Goal: Information Seeking & Learning: Check status

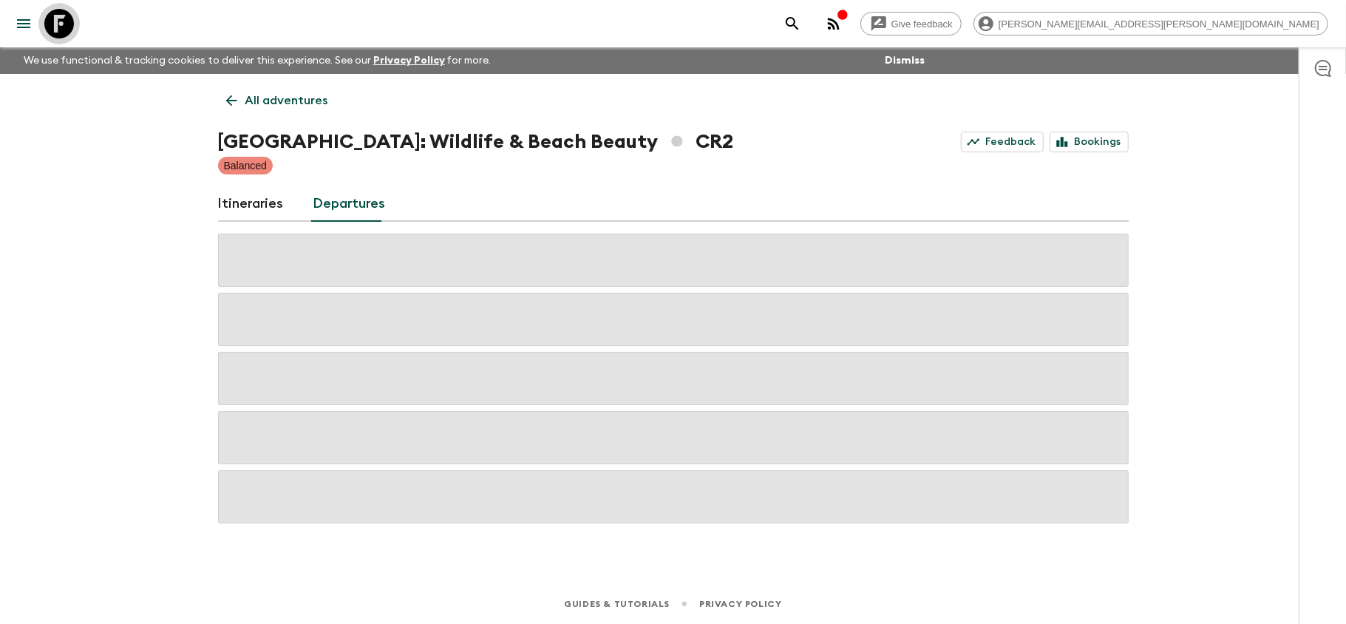
click at [65, 16] on icon at bounding box center [59, 24] width 30 height 30
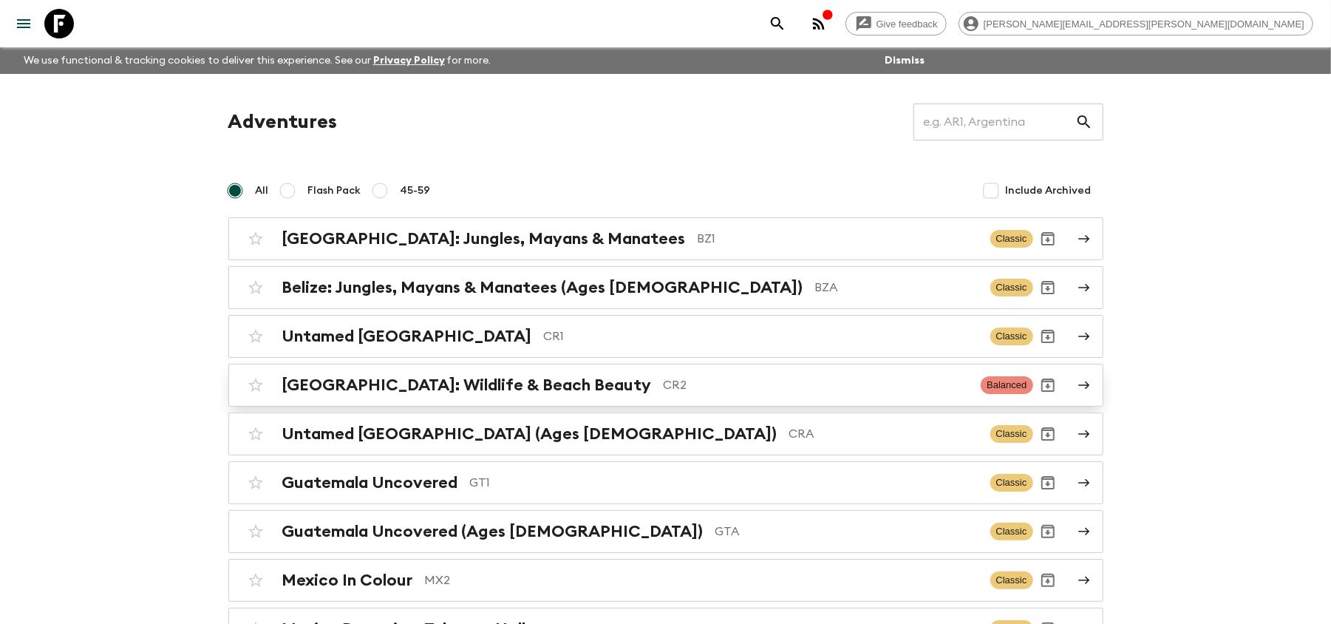
click at [643, 374] on div "[GEOGRAPHIC_DATA]: Wildlife & Beach Beauty CR2 Balanced" at bounding box center [637, 385] width 792 height 30
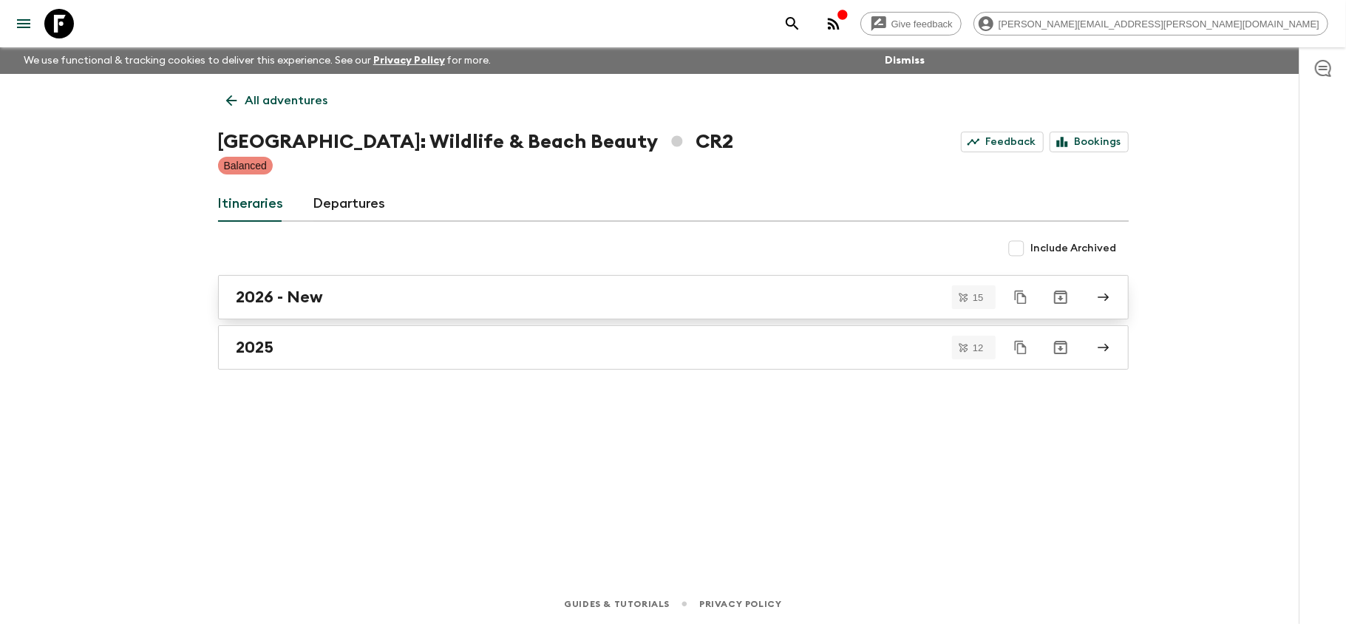
click at [420, 303] on div "2026 - New" at bounding box center [658, 296] width 845 height 19
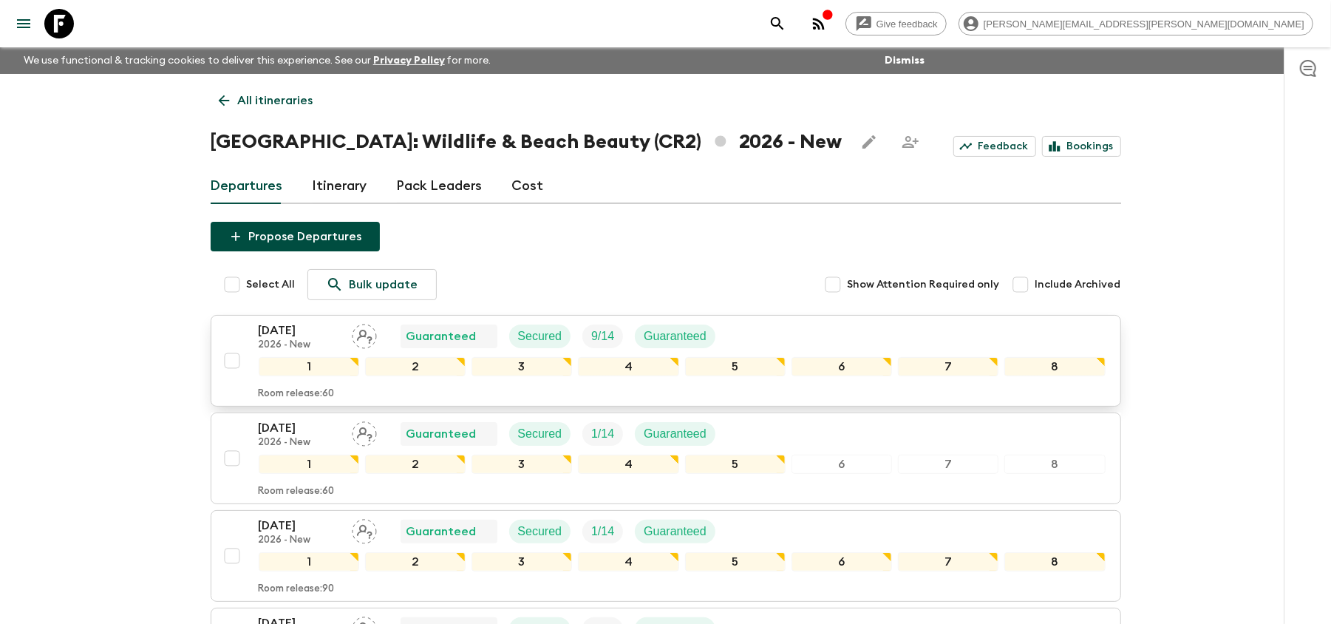
click at [310, 341] on p "2026 - New" at bounding box center [299, 345] width 81 height 12
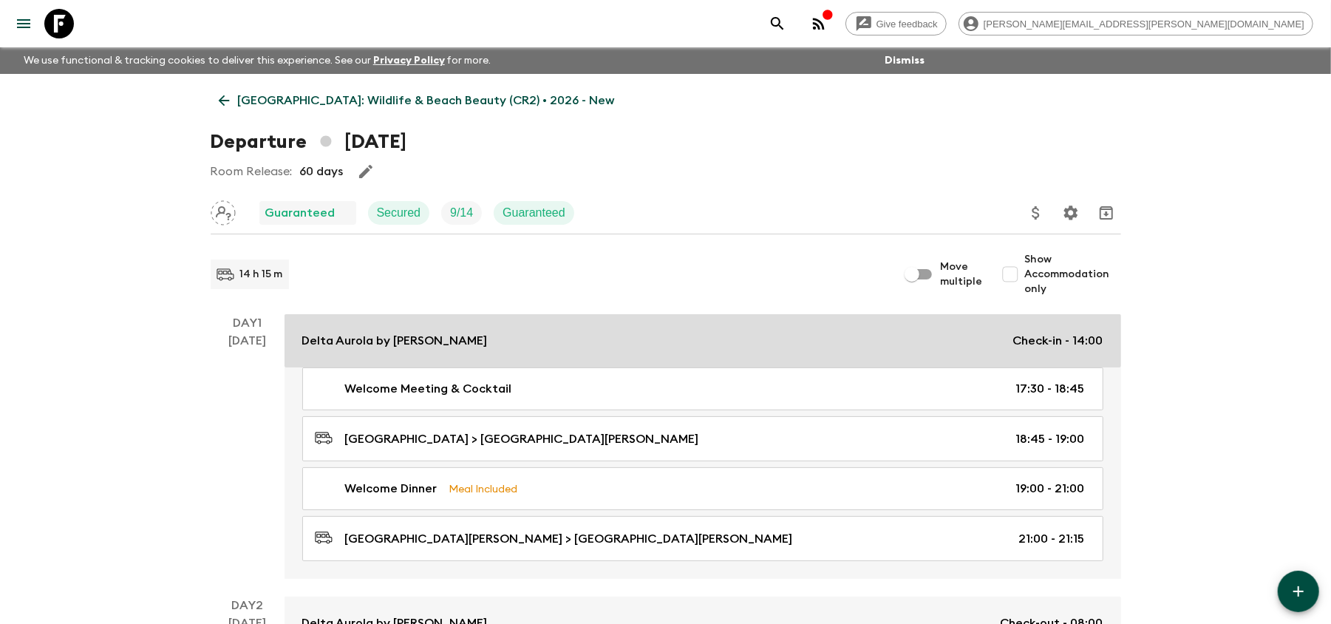
click at [749, 343] on div "Delta Aurola by Marriott Check-in - 14:00" at bounding box center [702, 341] width 801 height 18
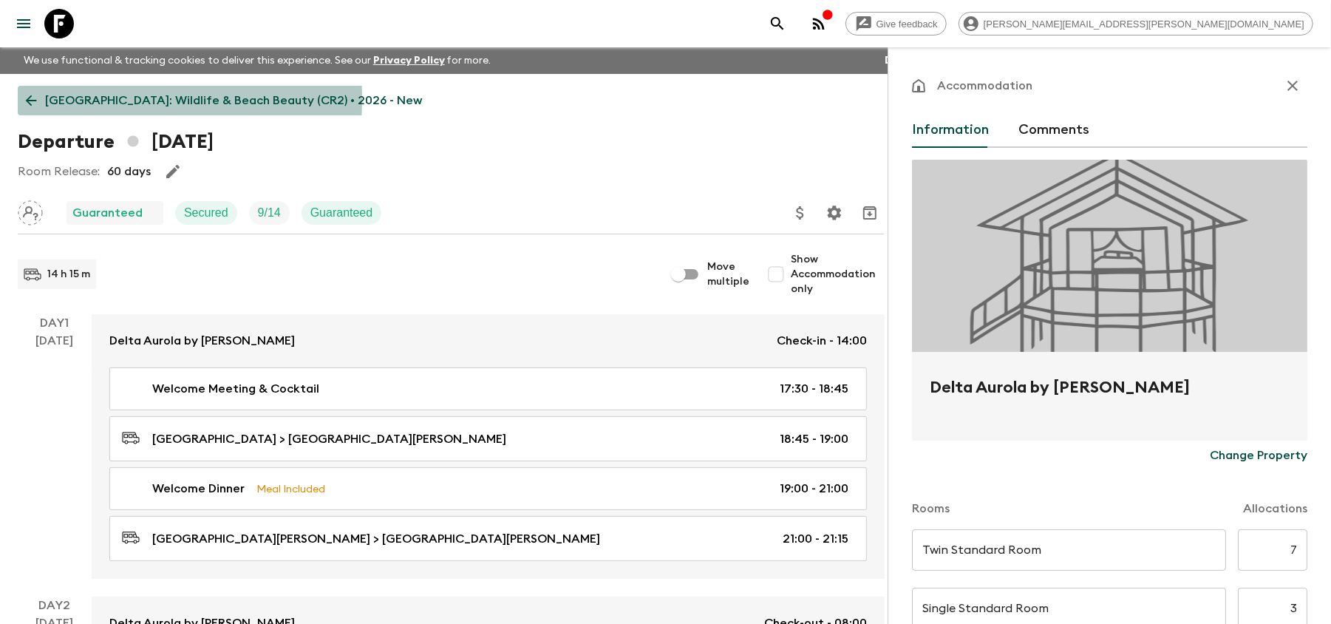
click at [23, 98] on icon at bounding box center [31, 100] width 16 height 16
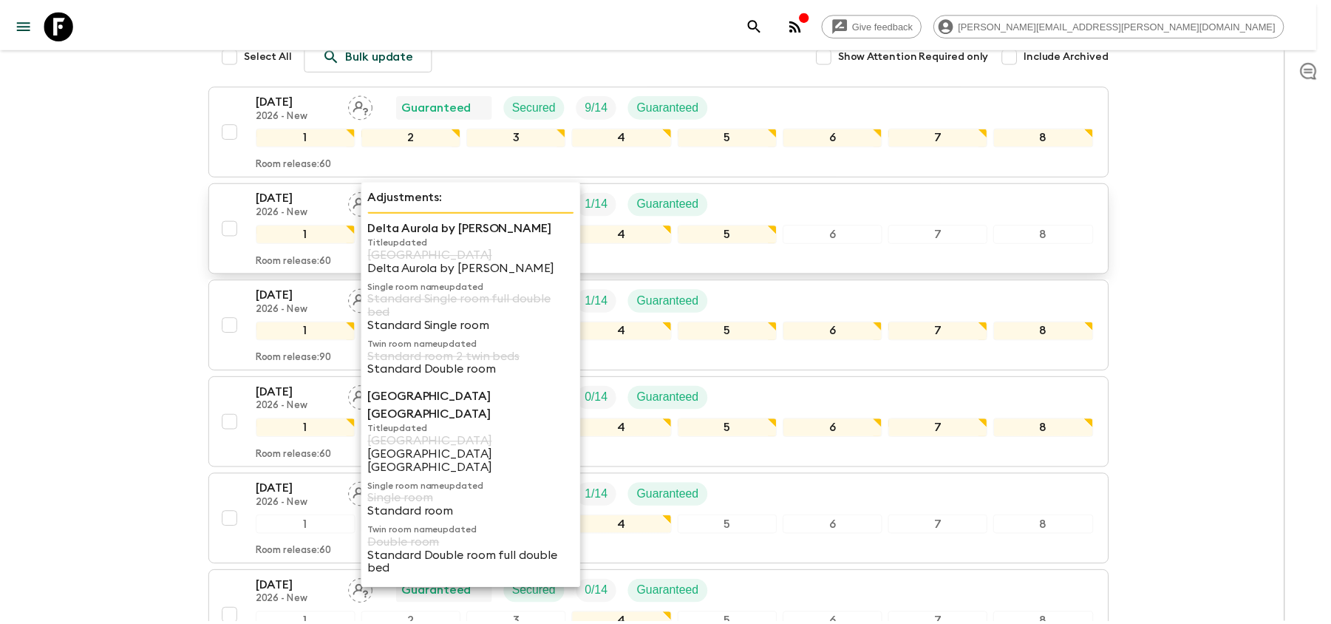
scroll to position [197, 0]
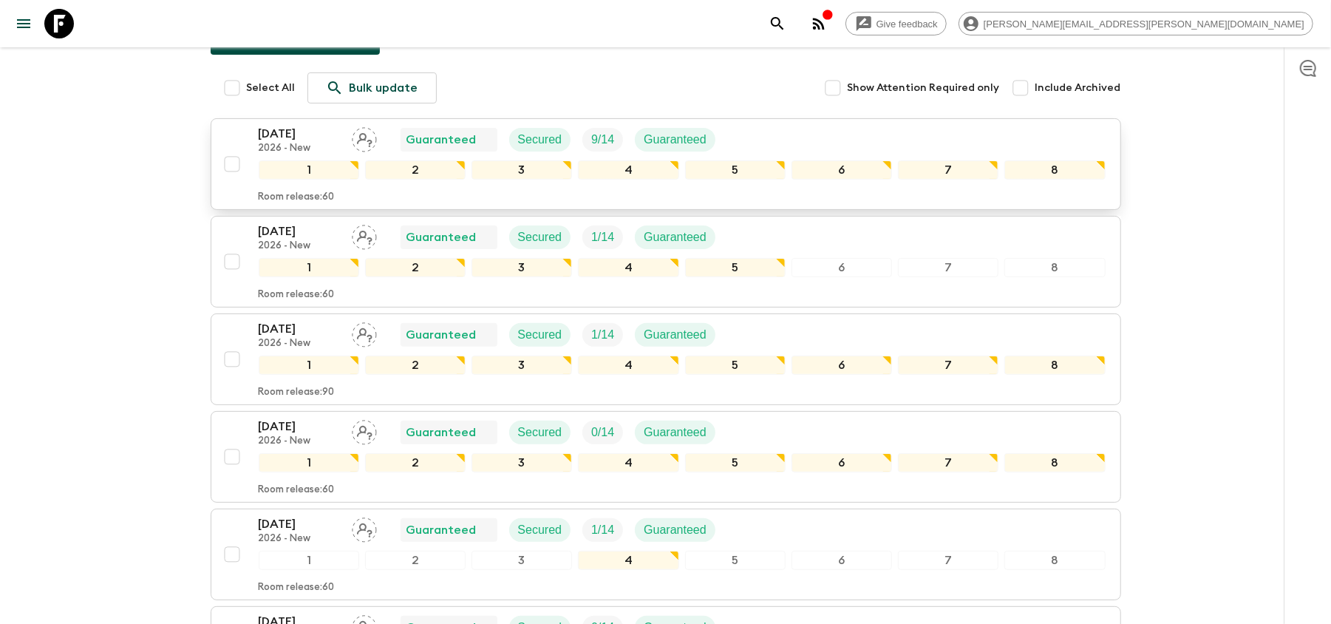
click at [299, 127] on p "[DATE]" at bounding box center [299, 134] width 81 height 18
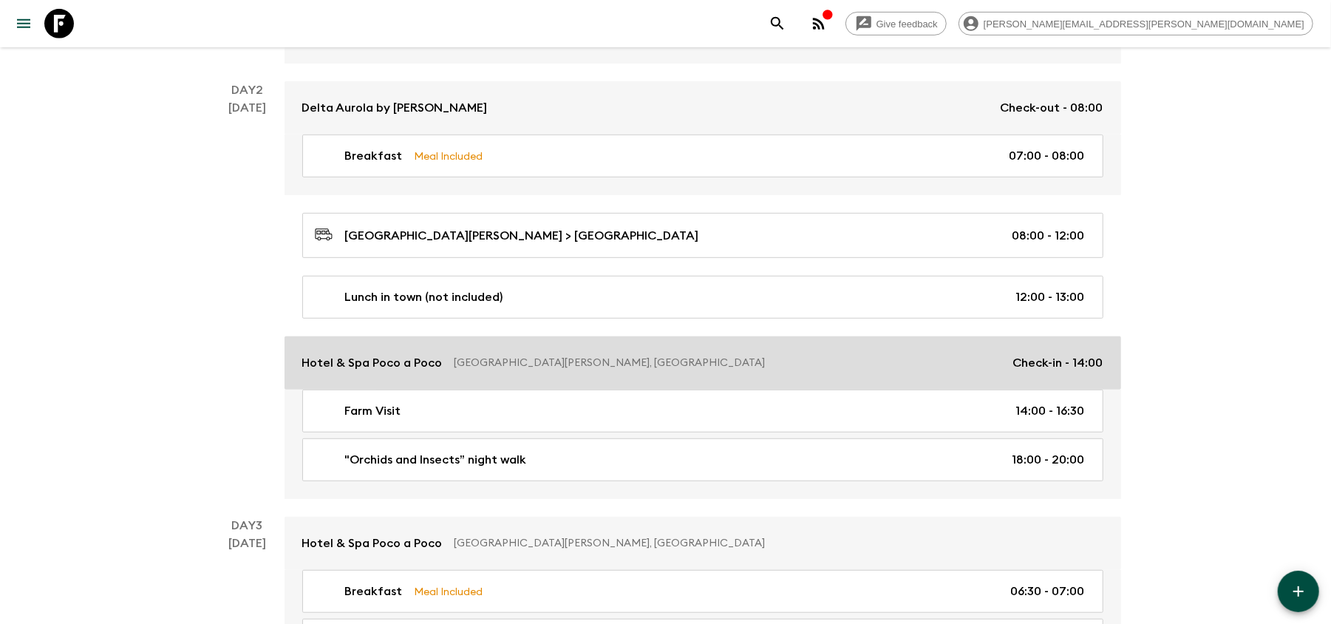
scroll to position [591, 0]
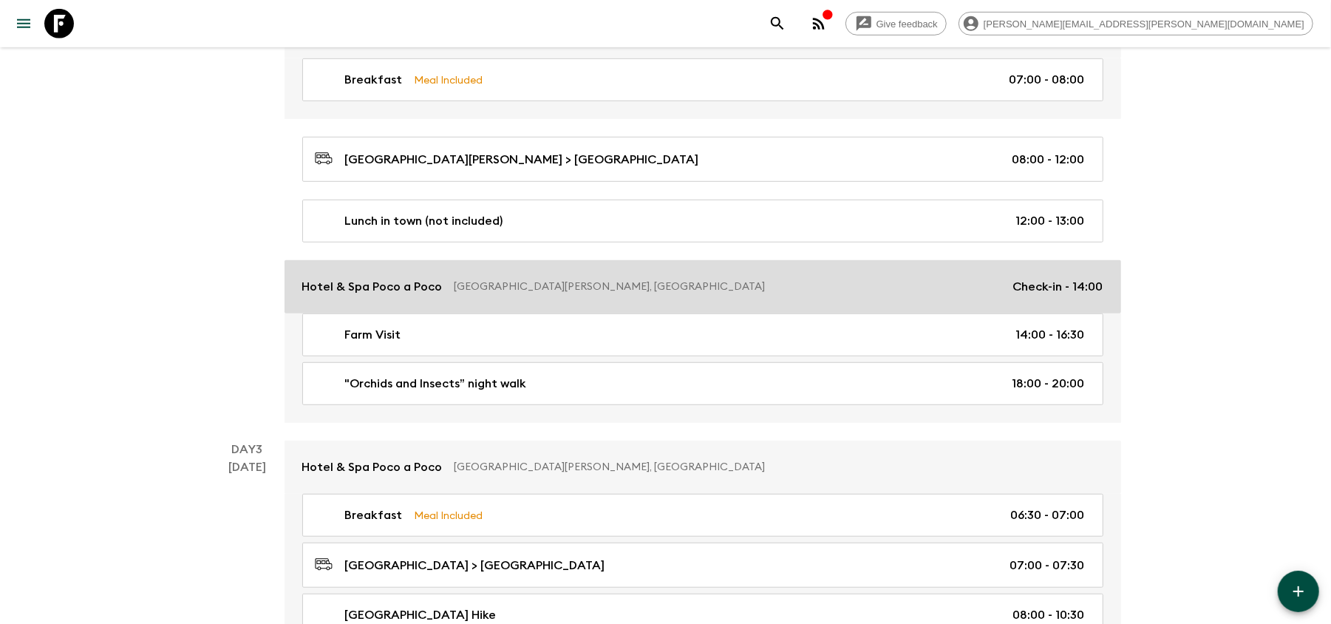
click at [776, 291] on p "[GEOGRAPHIC_DATA][PERSON_NAME], [GEOGRAPHIC_DATA]" at bounding box center [727, 286] width 547 height 15
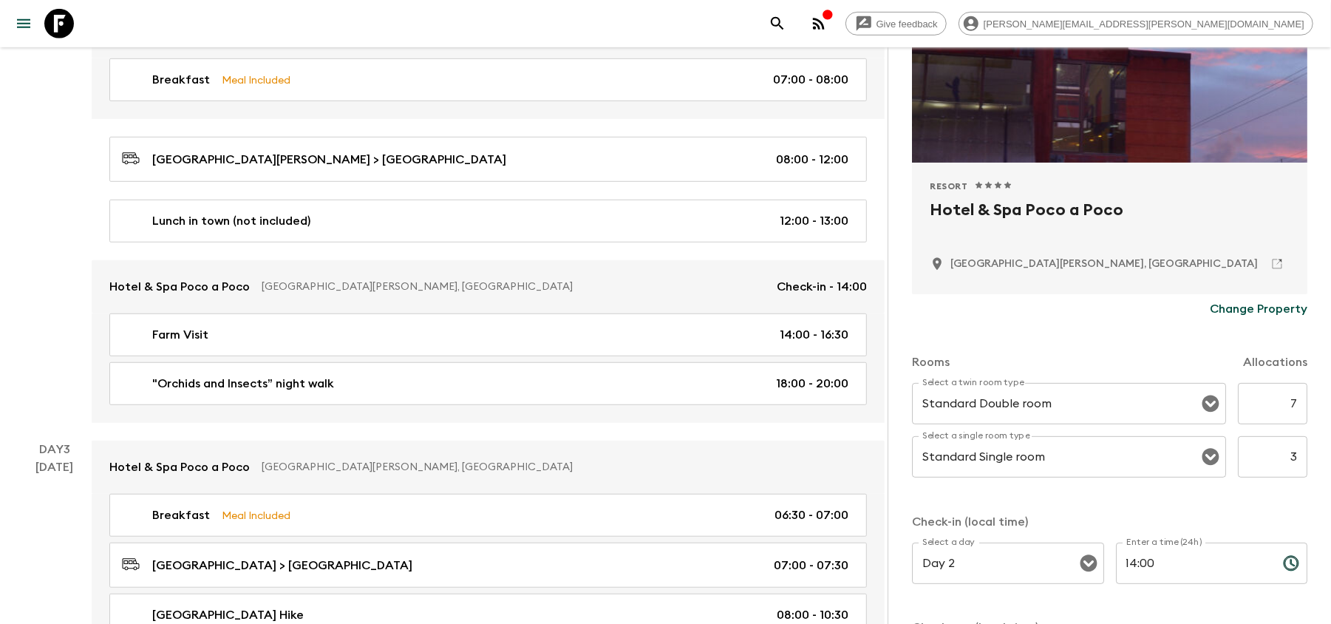
scroll to position [197, 0]
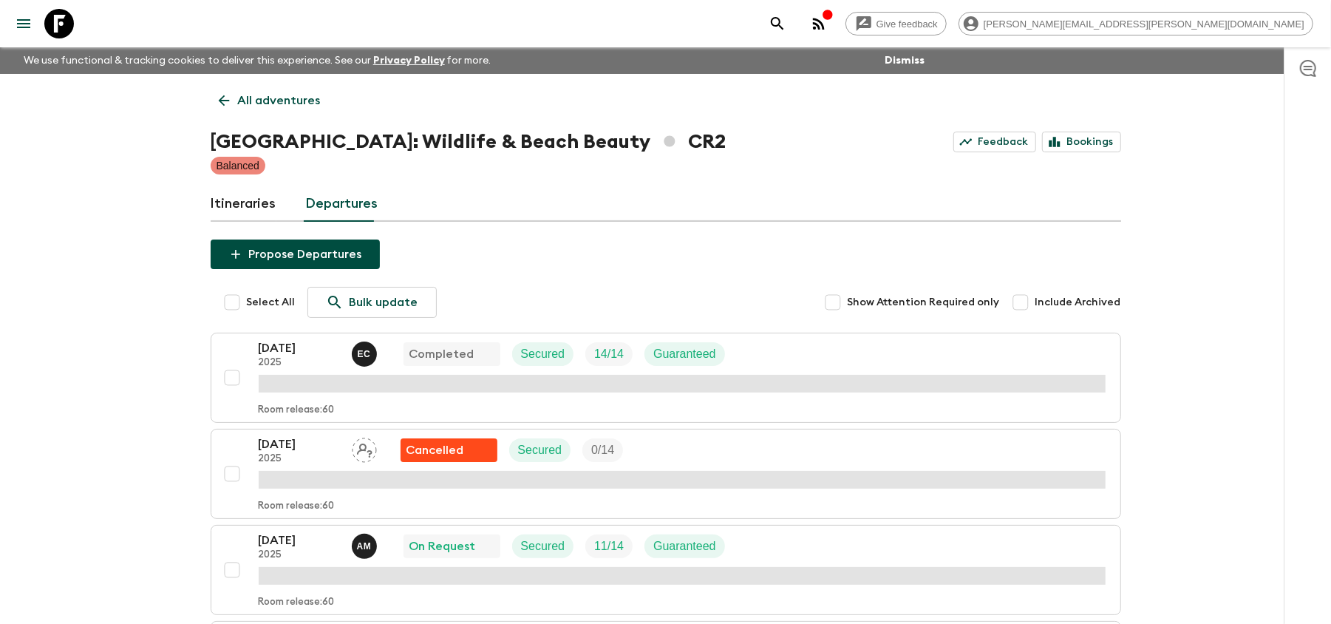
click at [57, 22] on icon at bounding box center [59, 24] width 30 height 30
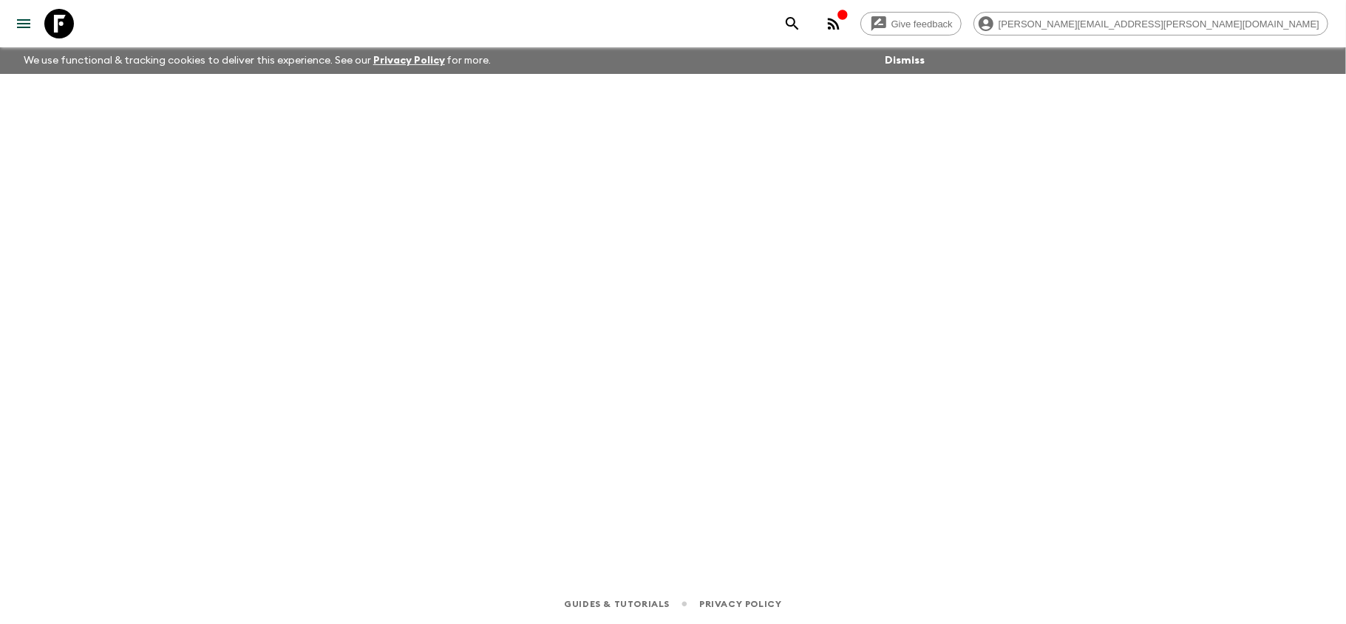
click at [50, 18] on icon at bounding box center [59, 24] width 30 height 30
click at [57, 34] on icon at bounding box center [59, 24] width 30 height 30
click at [63, 16] on icon at bounding box center [59, 24] width 30 height 30
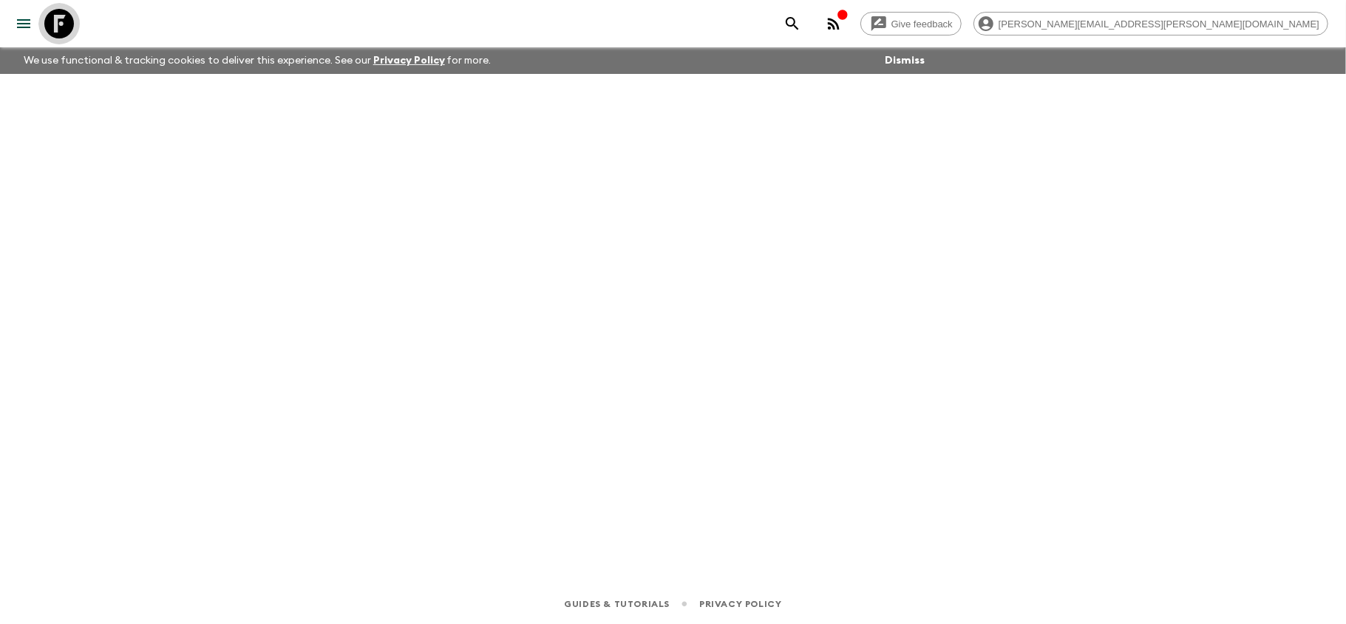
click at [63, 16] on icon at bounding box center [59, 24] width 30 height 30
click at [57, 30] on icon at bounding box center [59, 24] width 30 height 30
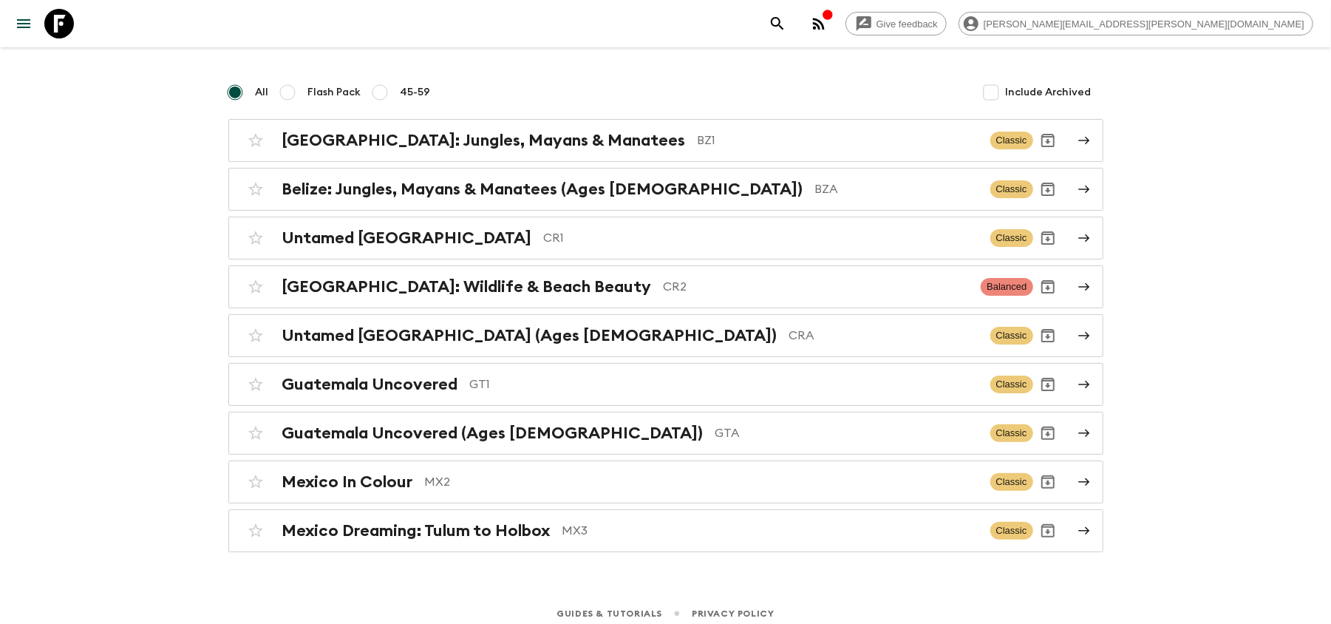
scroll to position [112, 0]
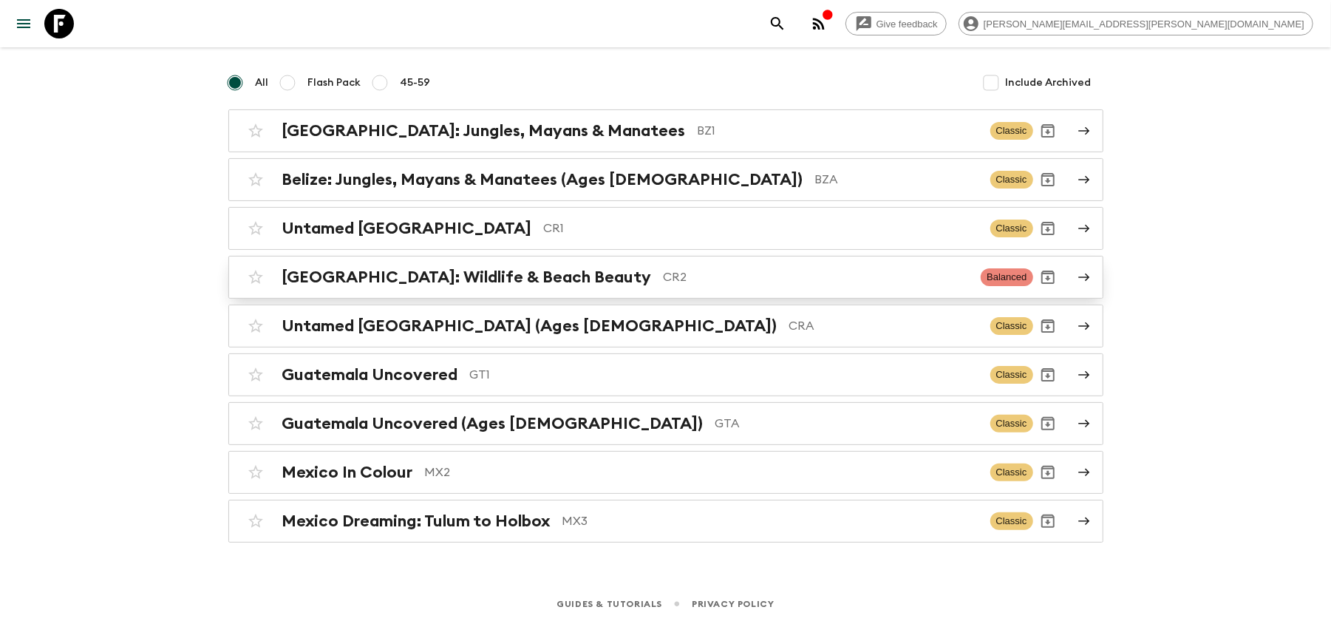
click at [665, 279] on p "CR2" at bounding box center [817, 277] width 306 height 18
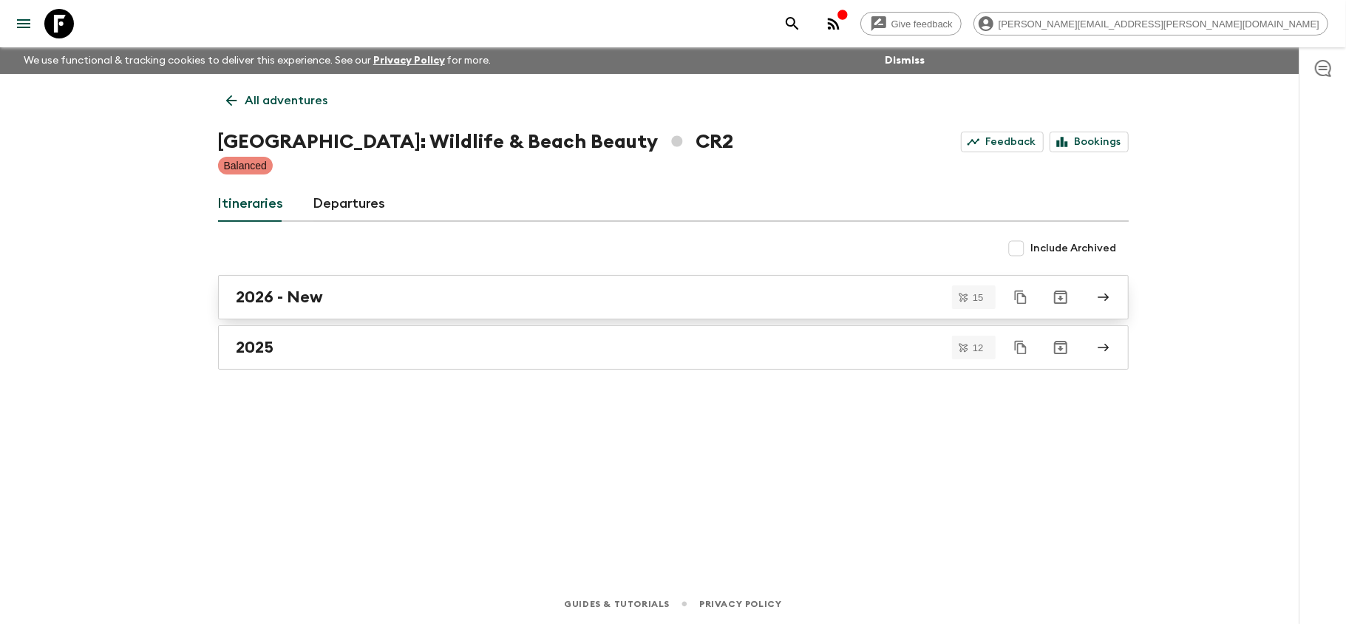
click at [406, 302] on div "2026 - New" at bounding box center [658, 296] width 845 height 19
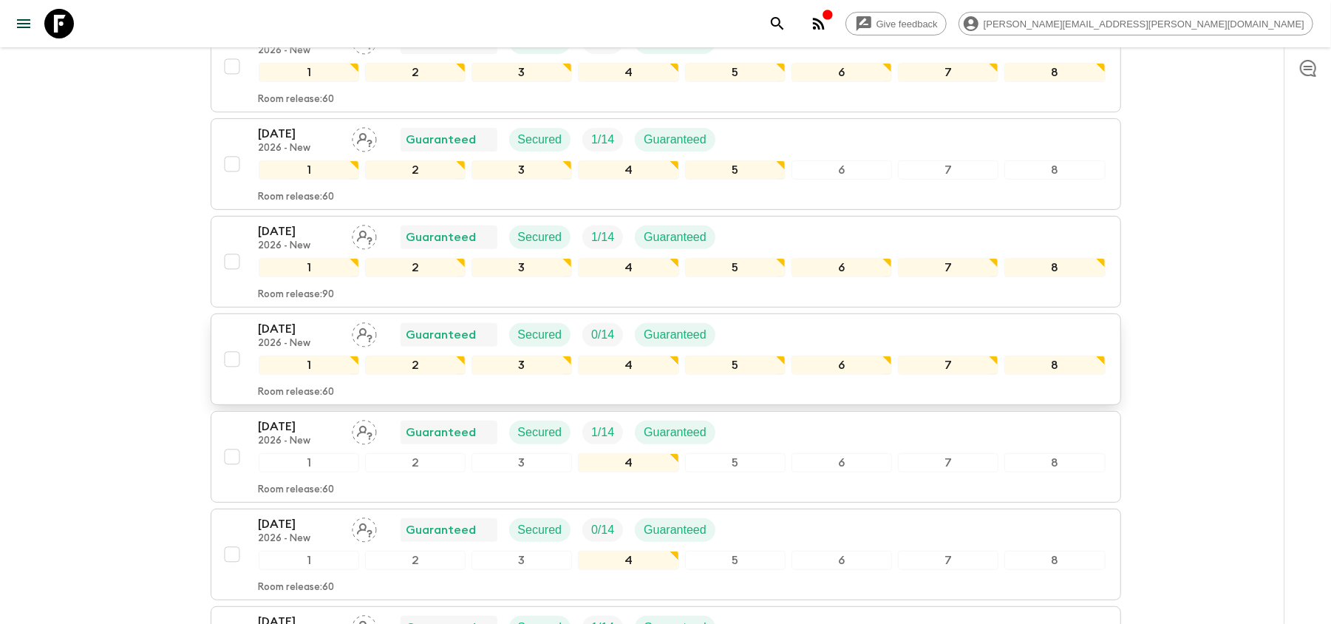
scroll to position [296, 0]
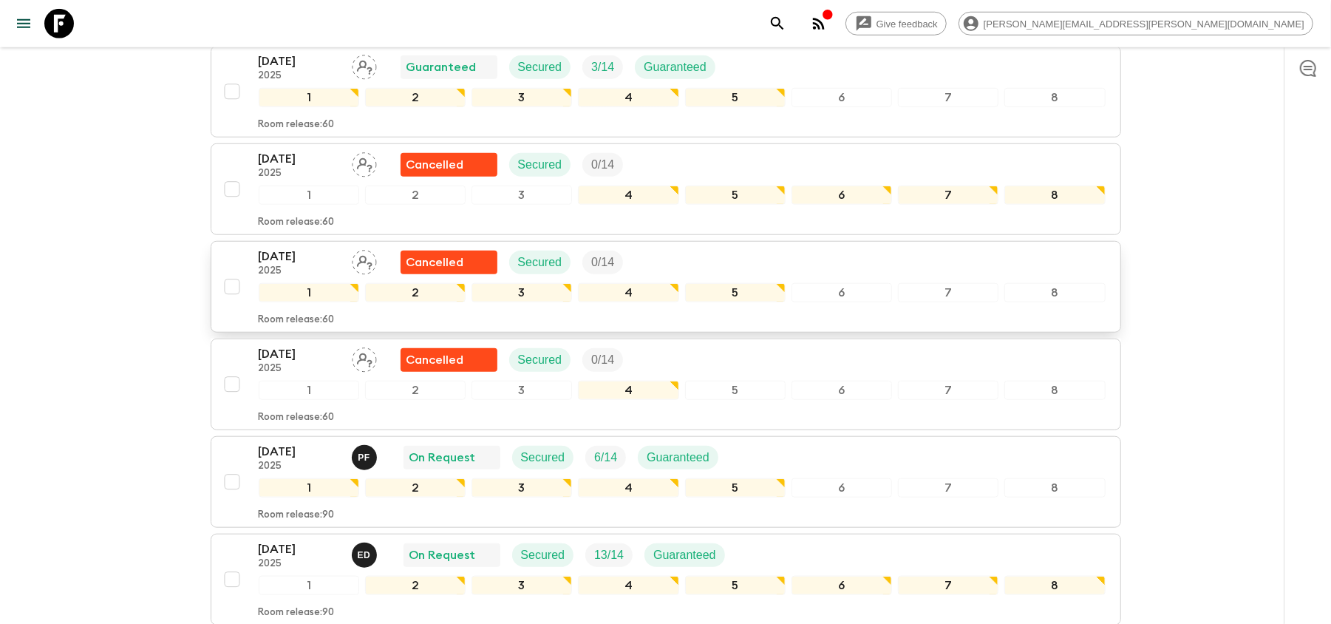
scroll to position [1182, 0]
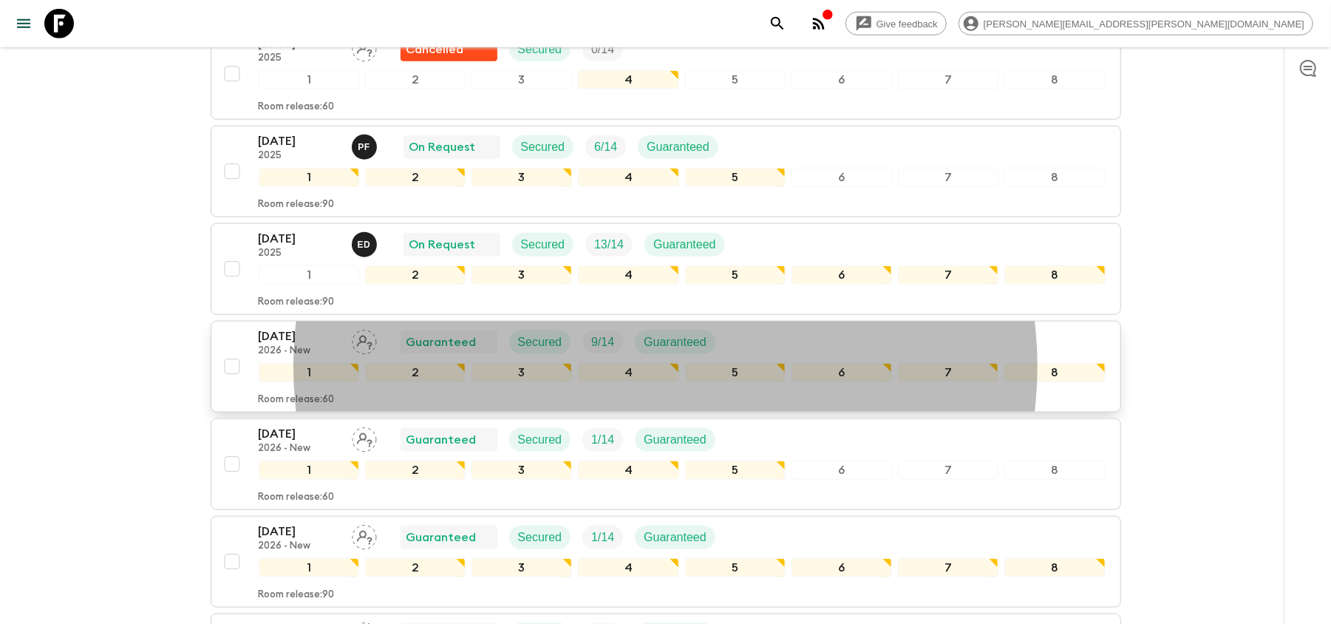
click at [248, 344] on div "[DATE] 2026 - New Guaranteed Secured 9 / 14 Guaranteed 1 2 3 4 5 6 7 8 Room rel…" at bounding box center [661, 366] width 888 height 78
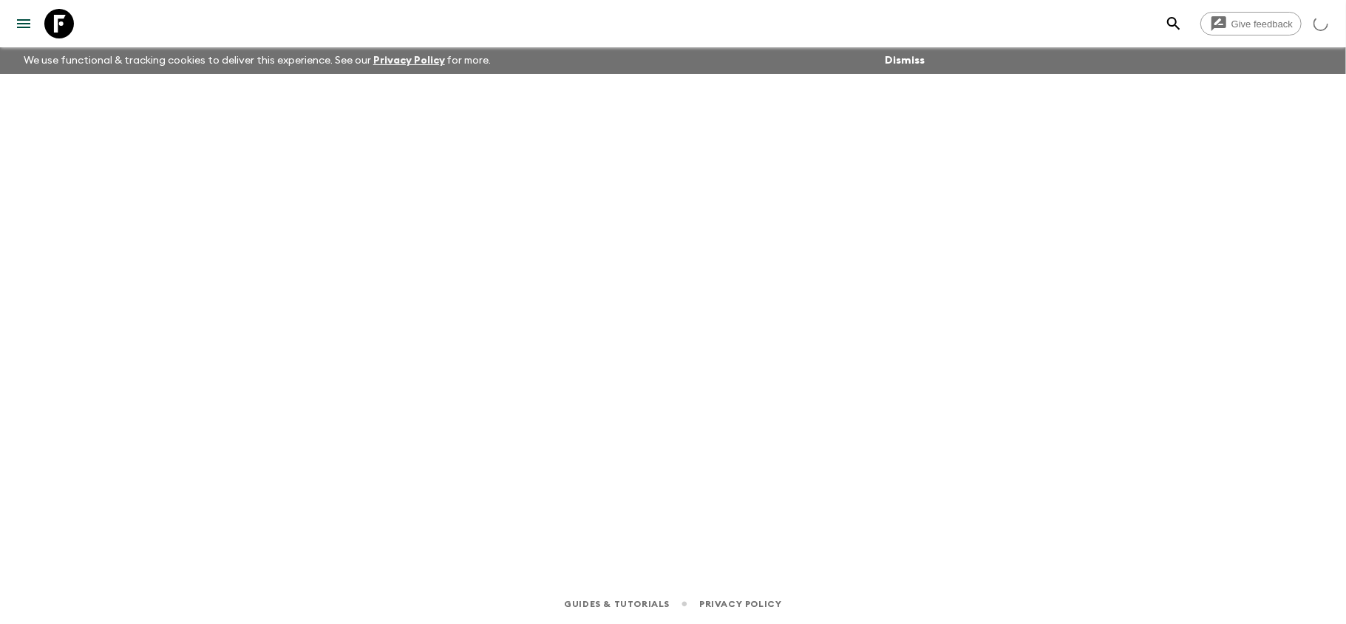
click at [65, 22] on icon at bounding box center [59, 24] width 30 height 30
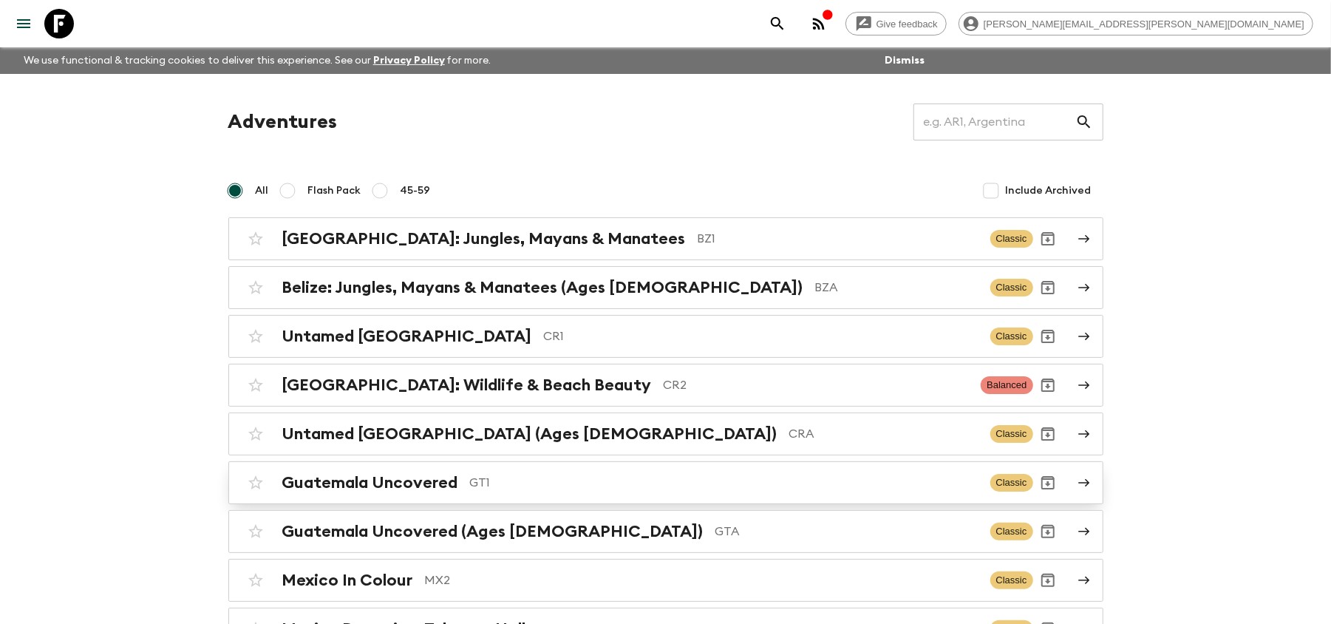
click at [515, 480] on p "GT1" at bounding box center [724, 483] width 508 height 18
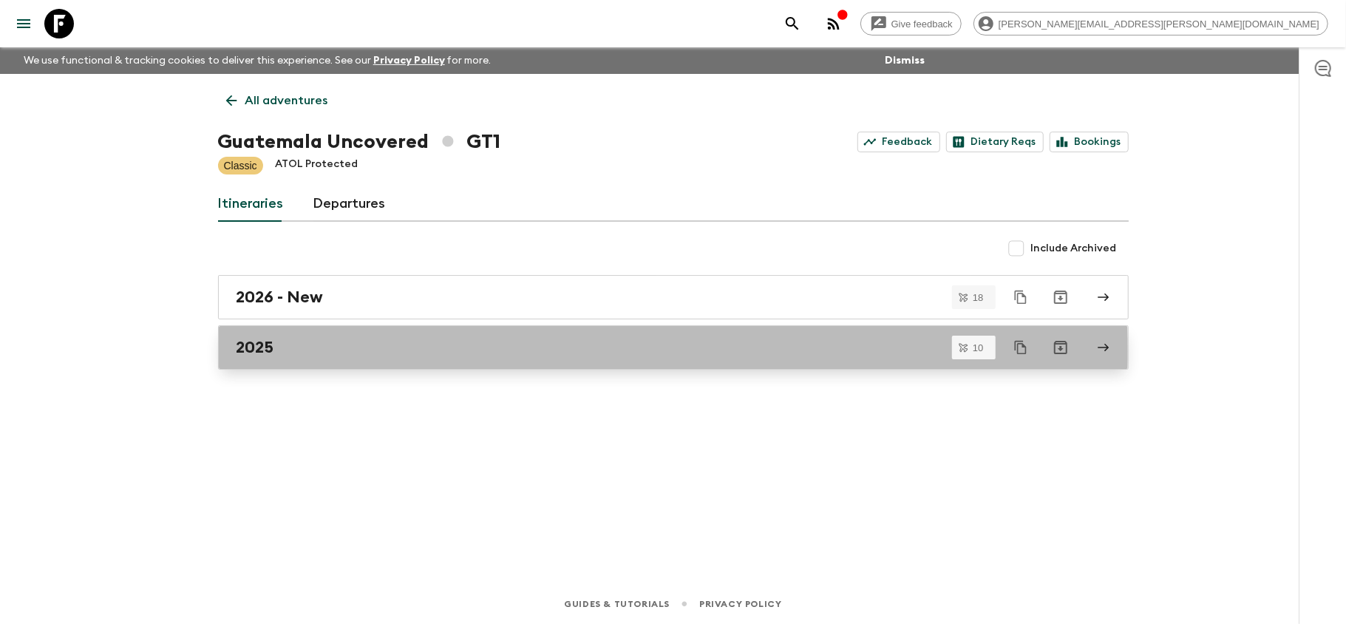
click at [308, 350] on div "2025" at bounding box center [658, 347] width 845 height 19
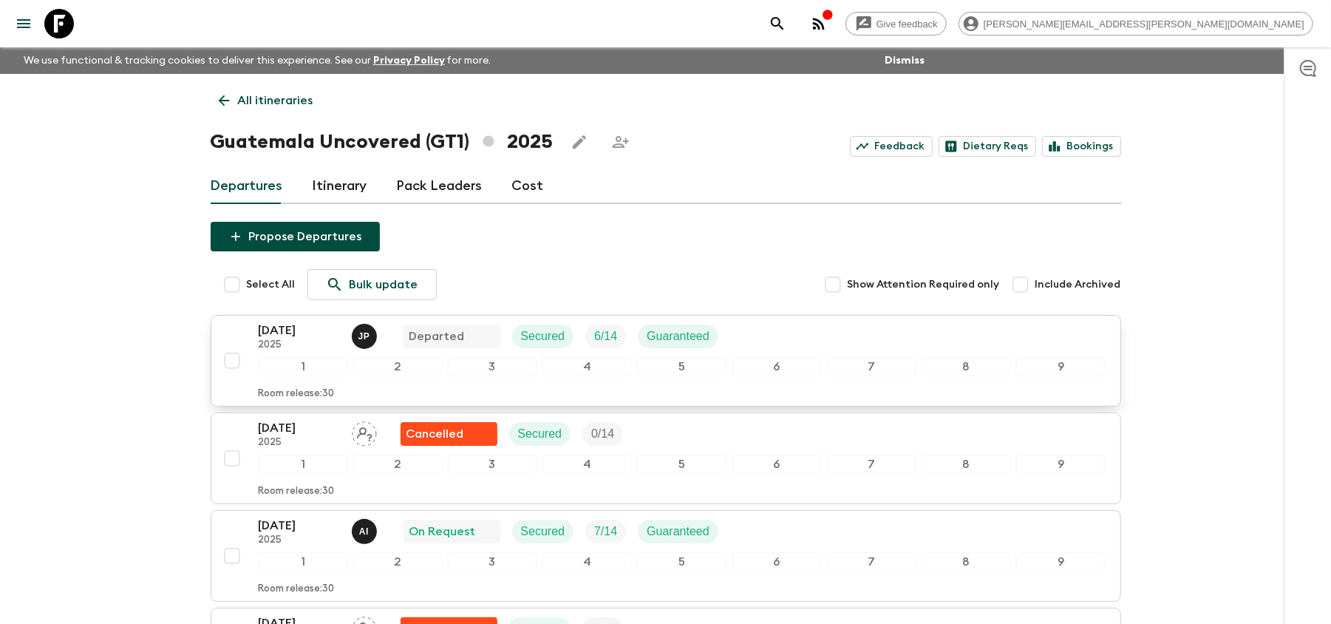
click at [296, 344] on p "2025" at bounding box center [299, 345] width 81 height 12
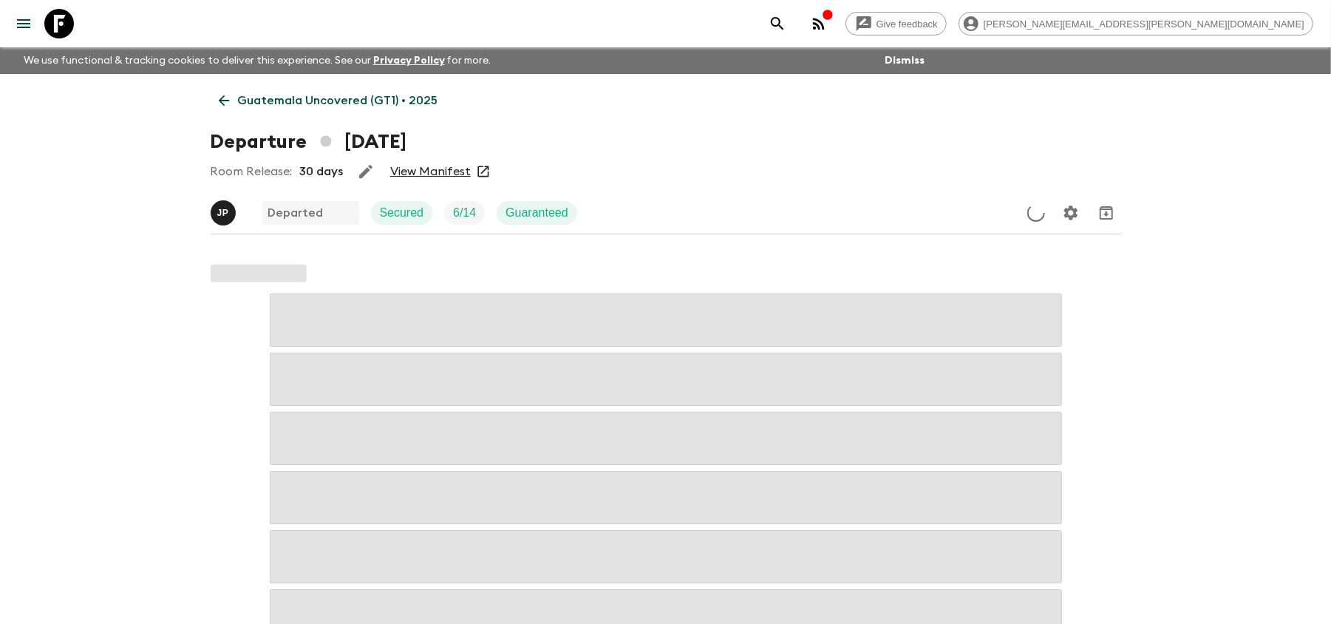
click at [415, 167] on link "View Manifest" at bounding box center [430, 171] width 81 height 15
